Goal: Navigation & Orientation: Find specific page/section

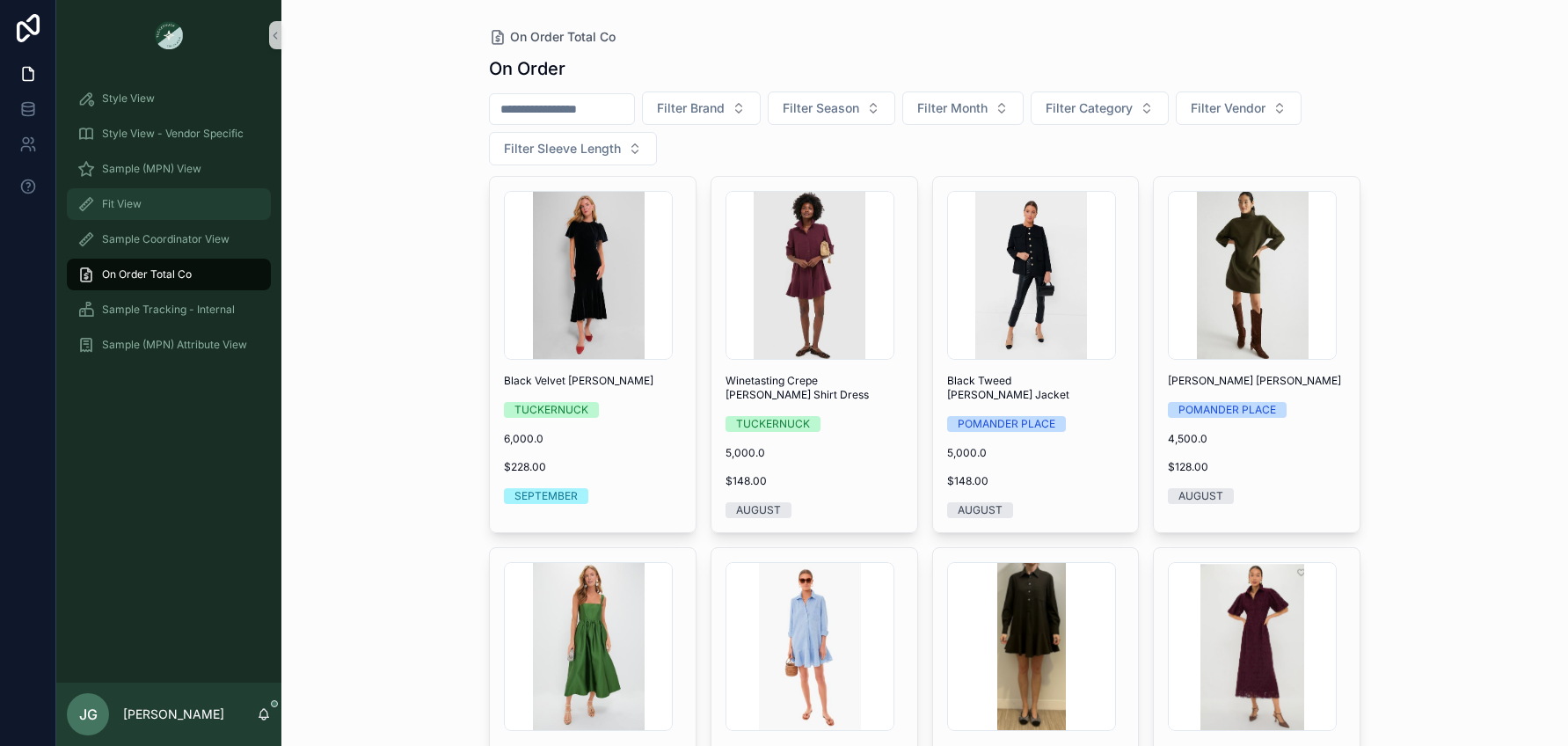
click at [183, 202] on div "Fit View" at bounding box center [169, 204] width 183 height 28
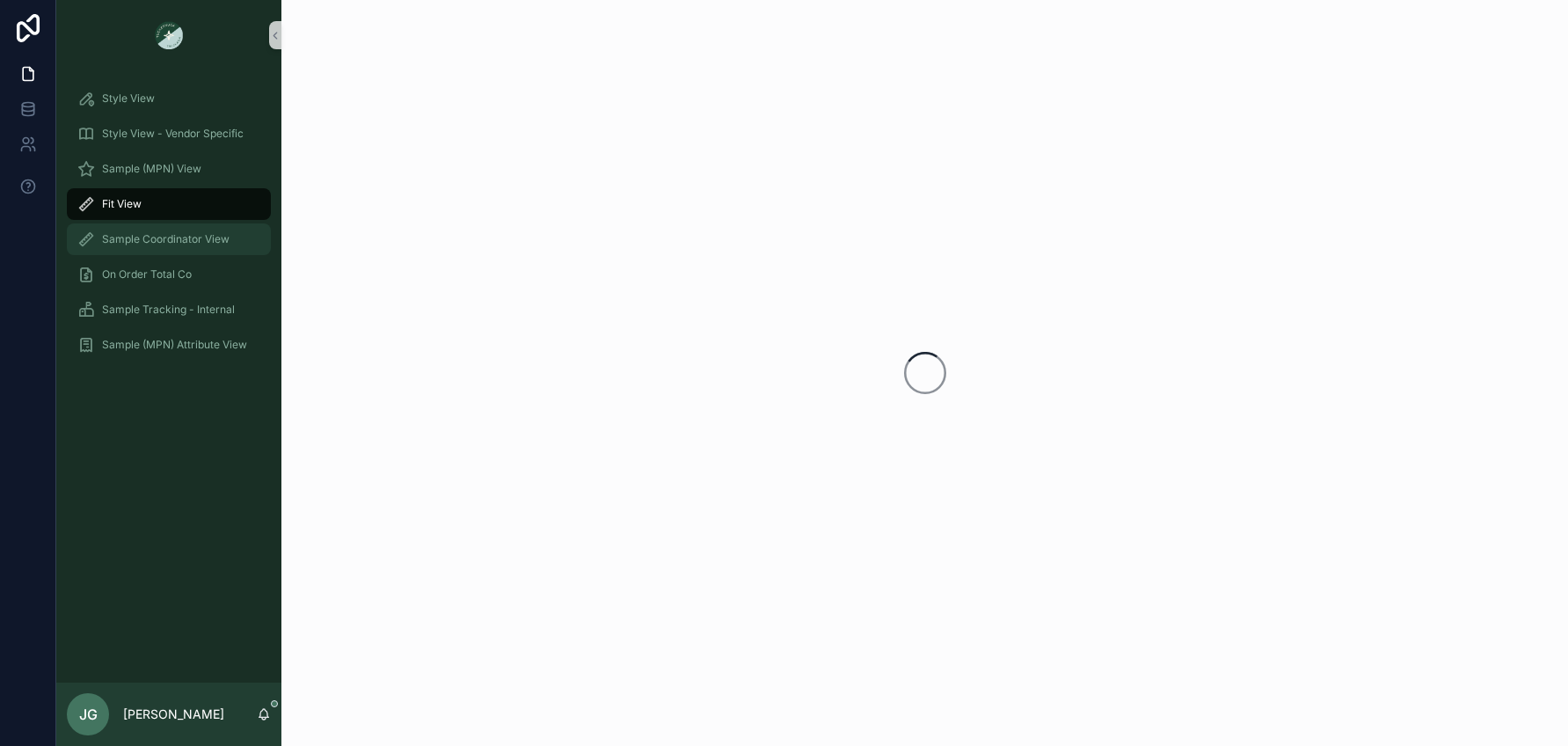
click at [168, 237] on span "Sample Coordinator View" at bounding box center [166, 240] width 128 height 14
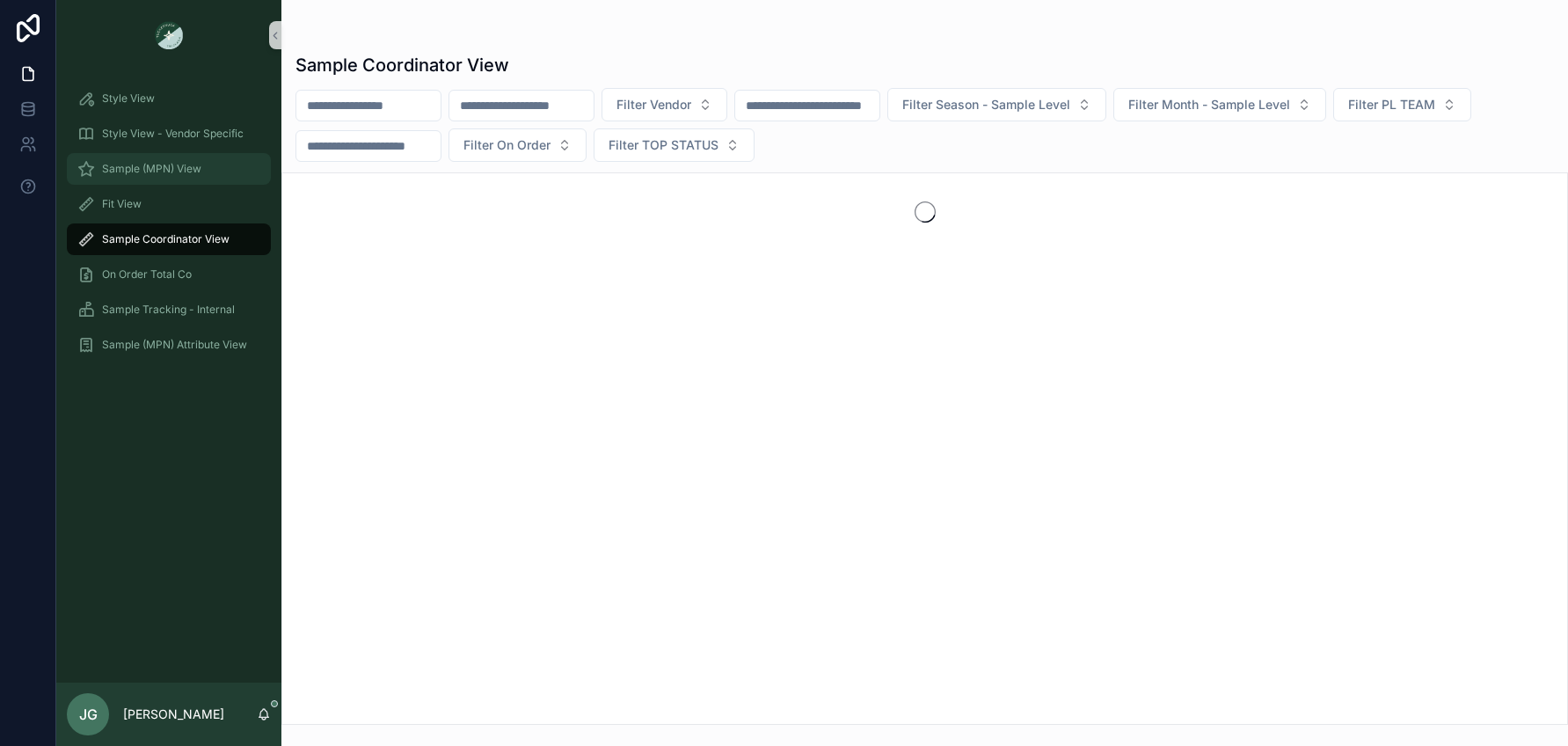
click at [160, 166] on span "Sample (MPN) View" at bounding box center [151, 169] width 99 height 14
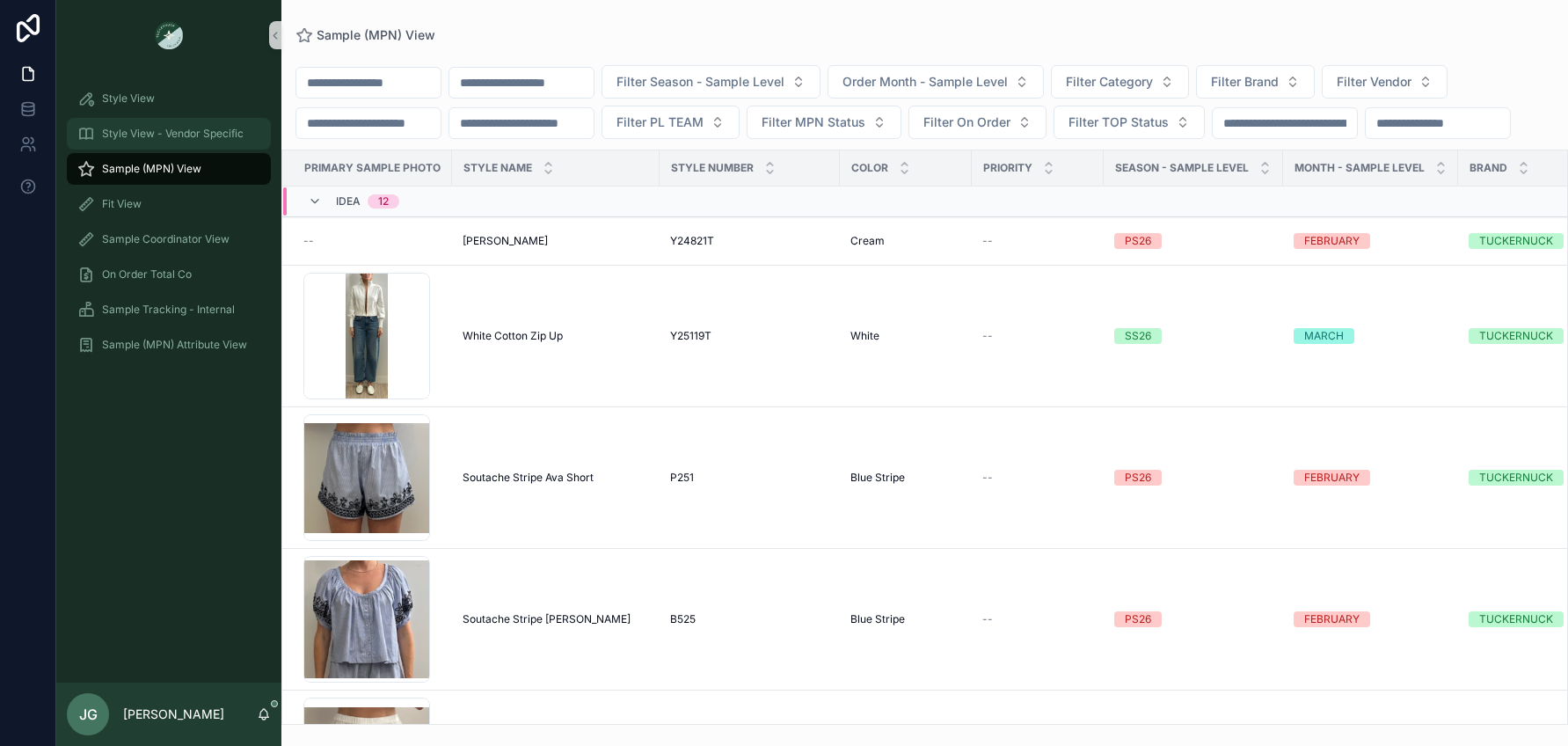
click at [176, 128] on span "Style View - Vendor Specific" at bounding box center [172, 134] width 141 height 14
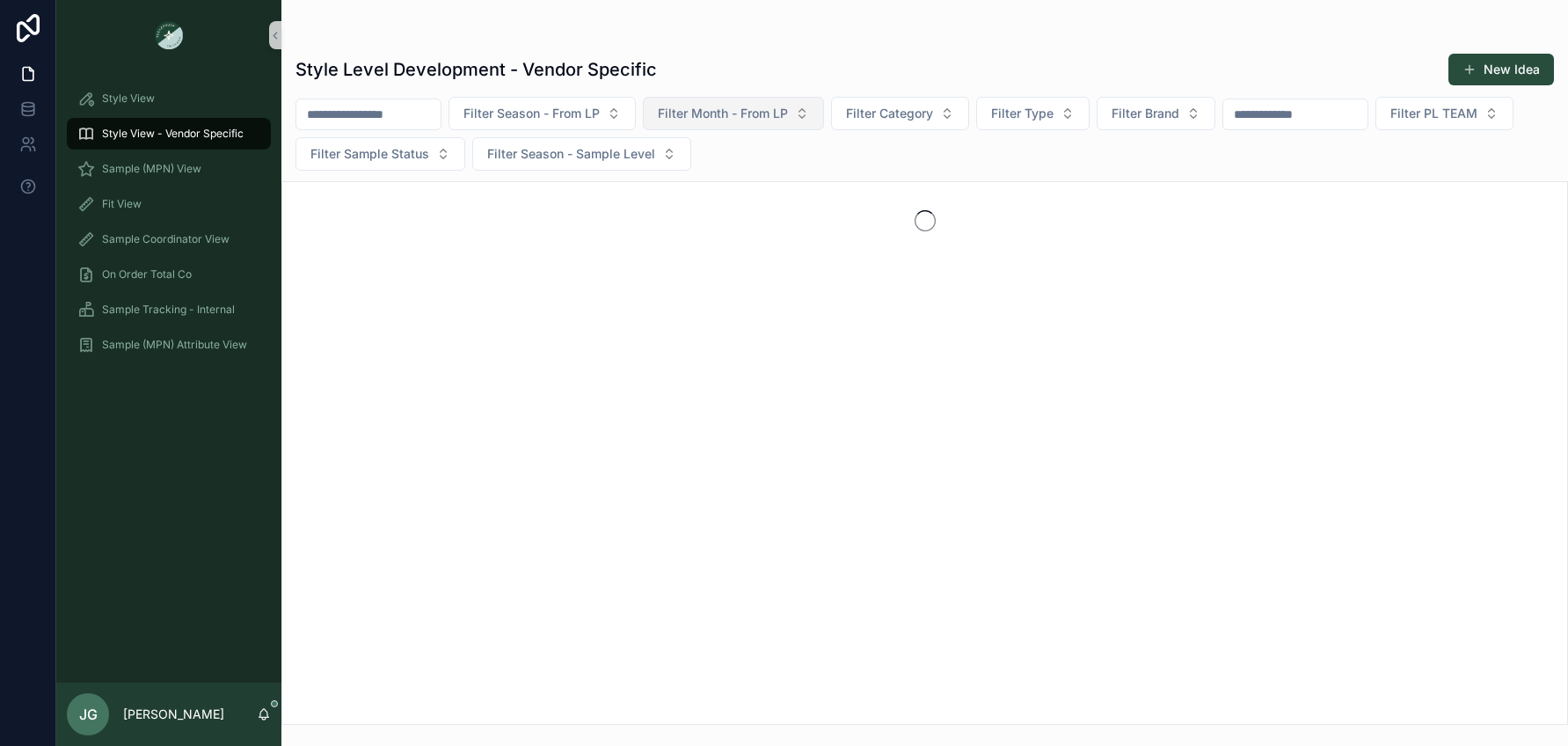
click at [721, 109] on span "Filter Month - From LP" at bounding box center [723, 114] width 130 height 18
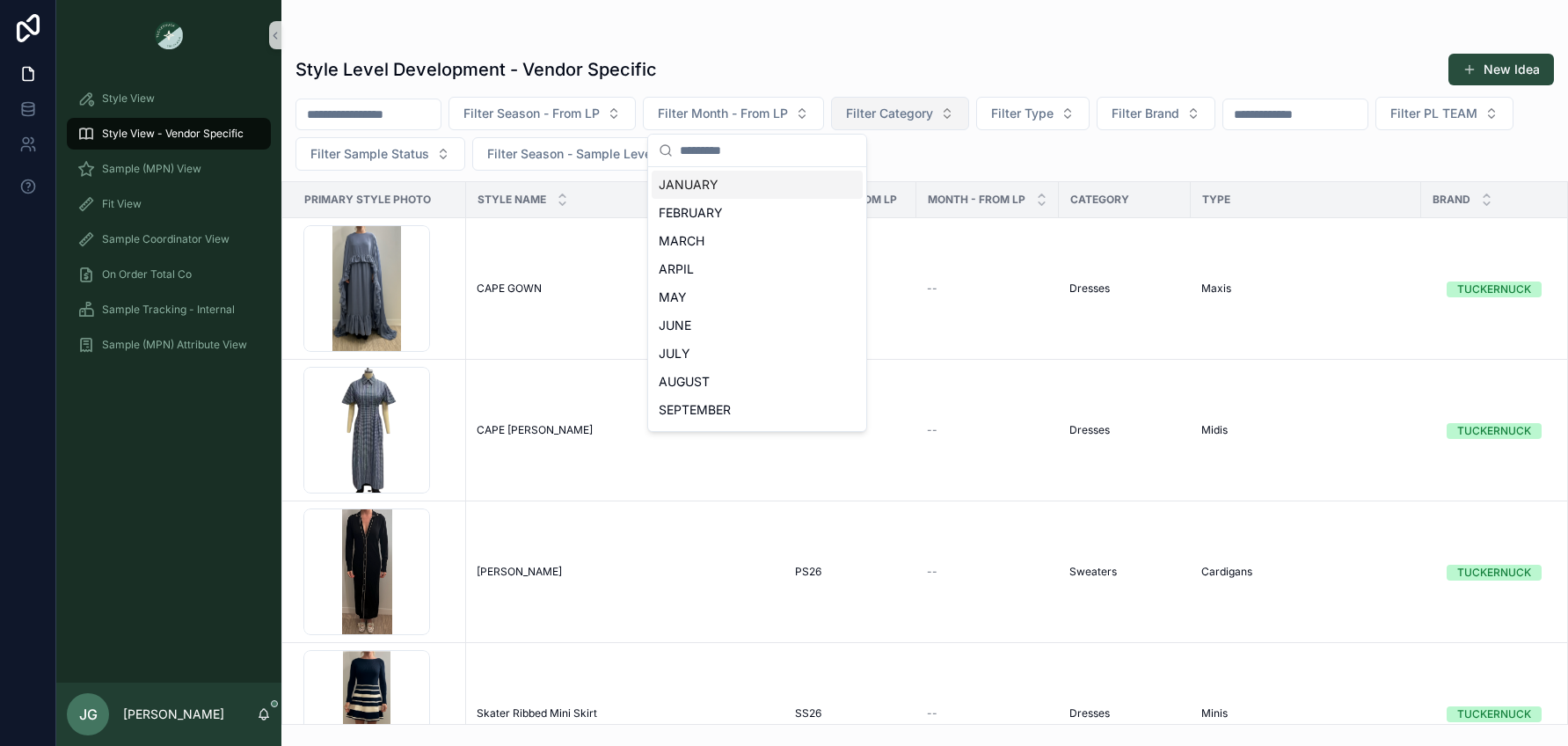
click at [903, 107] on span "Filter Category" at bounding box center [889, 114] width 87 height 18
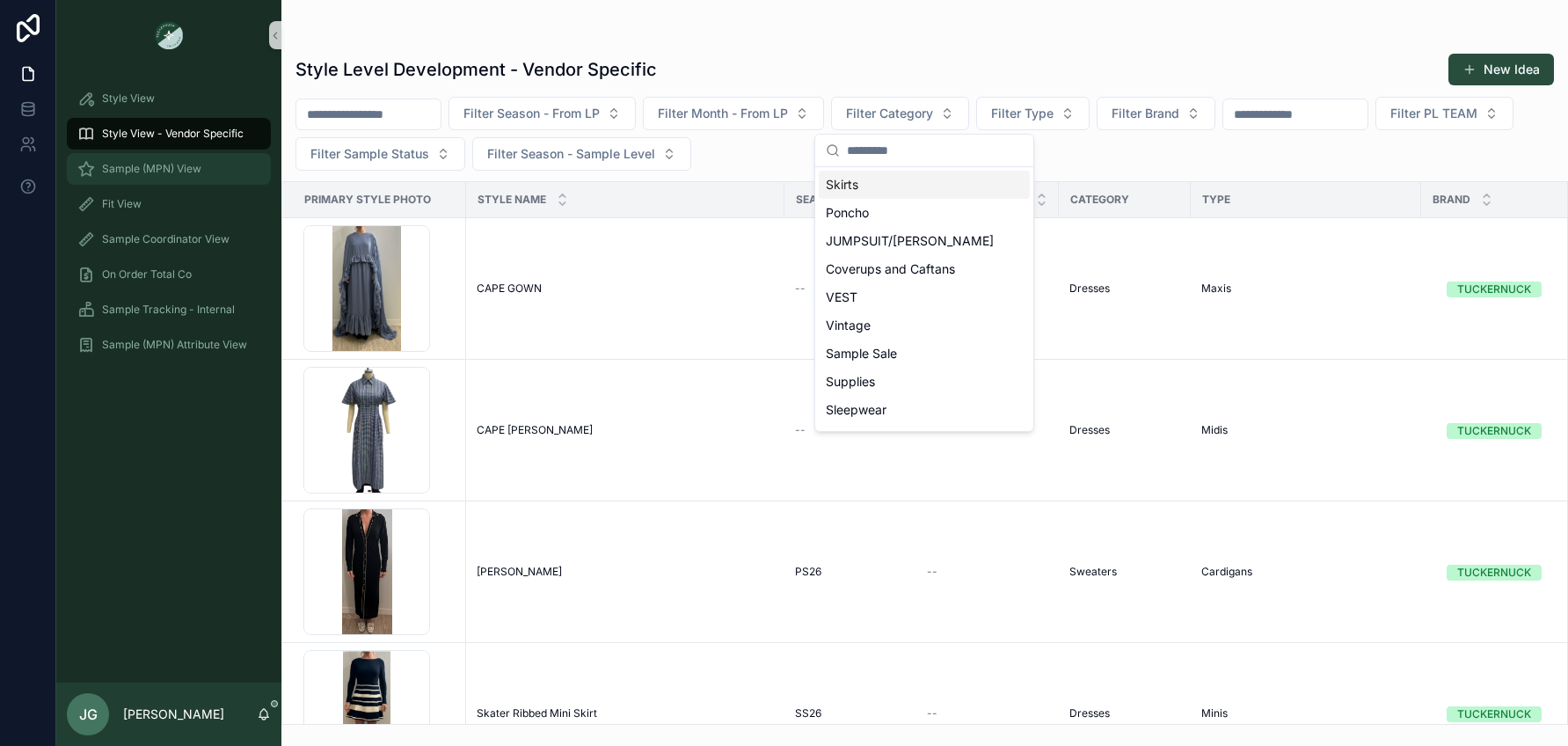
click at [152, 168] on span "Sample (MPN) View" at bounding box center [151, 169] width 99 height 14
